Goal: Obtain resource: Download file/media

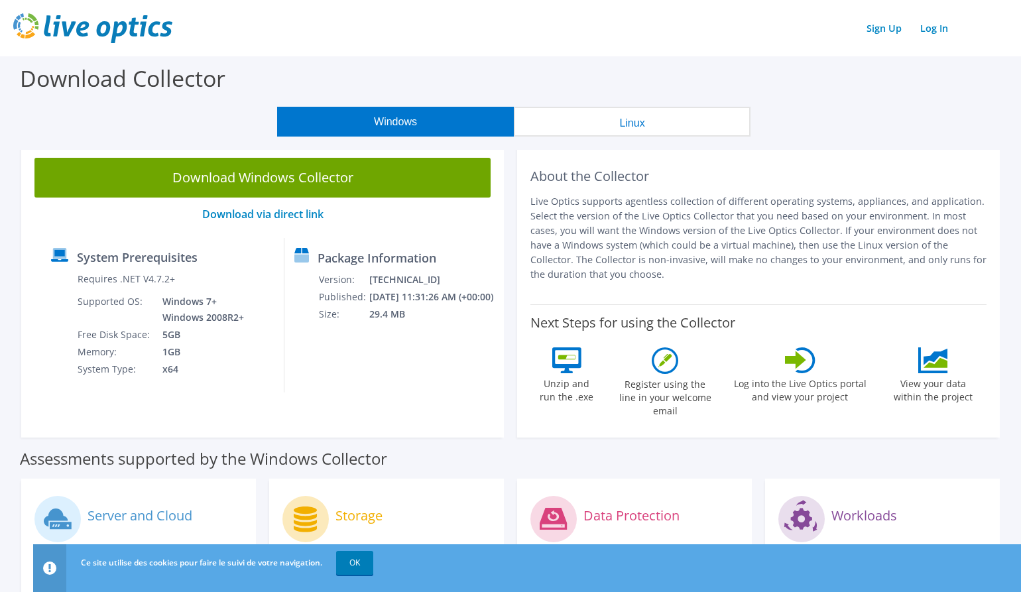
click at [622, 124] on button "Linux" at bounding box center [632, 122] width 237 height 30
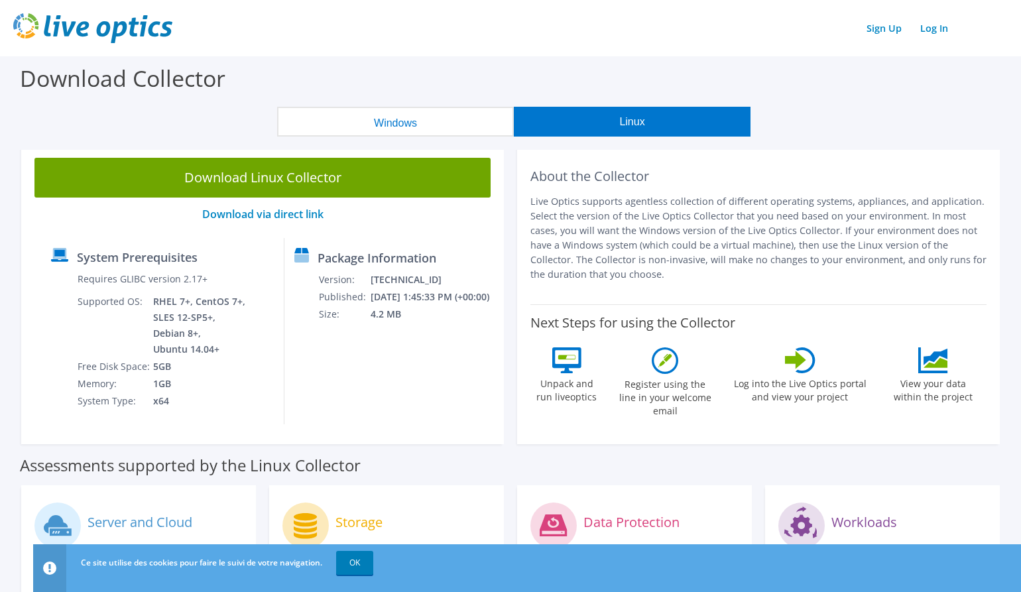
click at [431, 128] on button "Windows" at bounding box center [395, 122] width 237 height 30
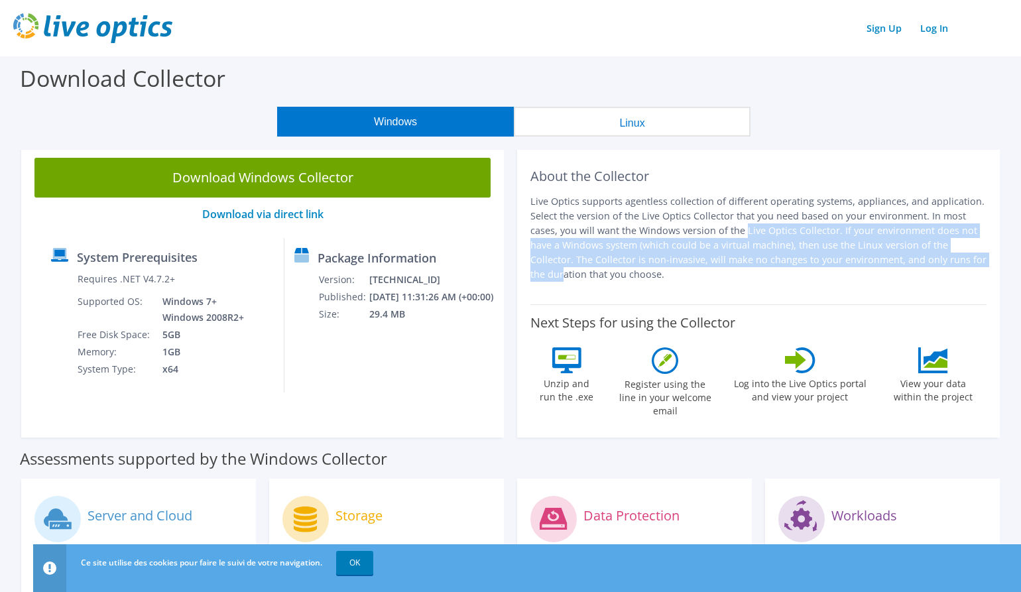
drag, startPoint x: 627, startPoint y: 233, endPoint x: 857, endPoint y: 256, distance: 231.2
click at [857, 256] on p "Live Optics supports agentless collection of different operating systems, appli…" at bounding box center [758, 238] width 456 height 88
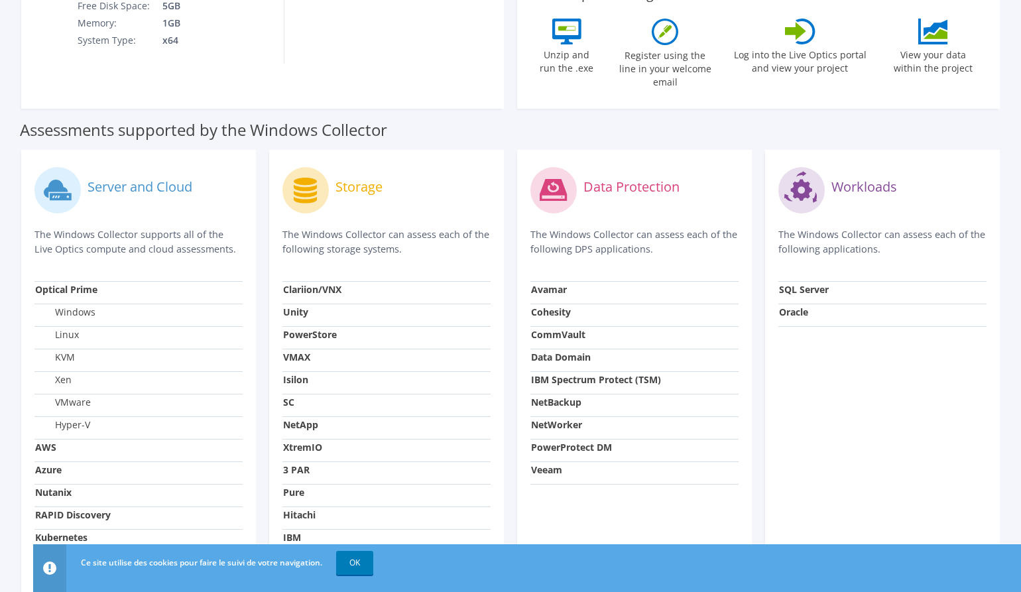
scroll to position [332, 0]
